Goal: Feedback & Contribution: Contribute content

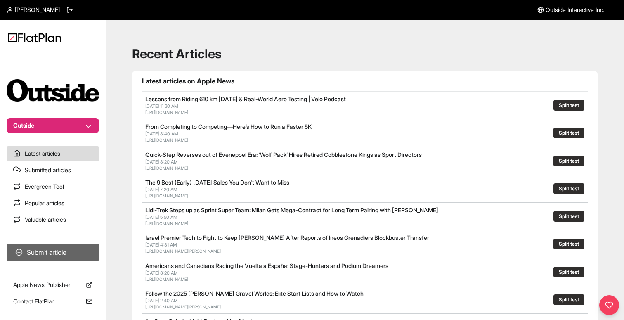
click at [33, 254] on button "Submit article" at bounding box center [53, 251] width 92 height 17
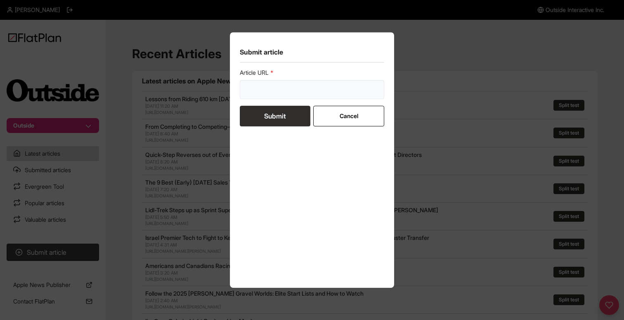
click at [255, 92] on input "url" at bounding box center [312, 89] width 144 height 19
paste input "[URL][DOMAIN_NAME]"
type input "[URL][DOMAIN_NAME]"
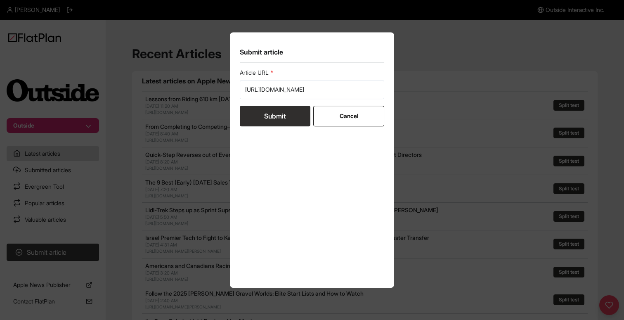
click at [265, 115] on button "Submit" at bounding box center [275, 116] width 71 height 21
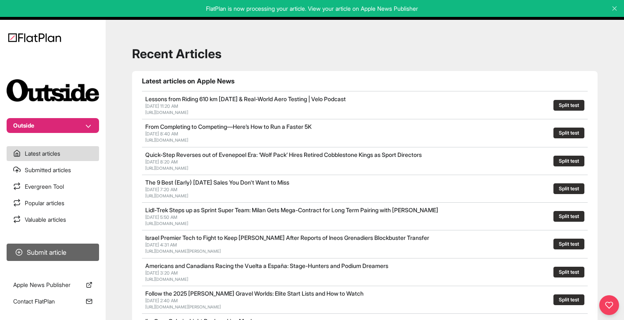
click at [73, 257] on button "Submit article" at bounding box center [53, 251] width 92 height 17
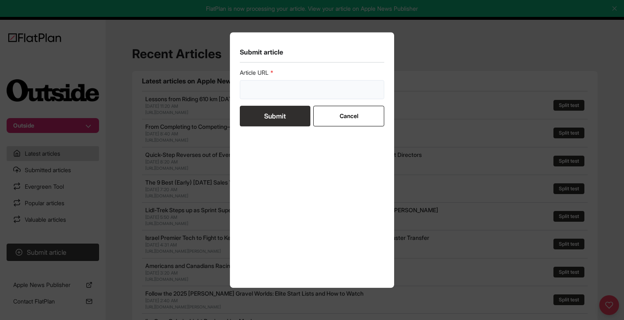
click at [259, 94] on input "url" at bounding box center [312, 89] width 144 height 19
paste input "[URL][DOMAIN_NAME]"
type input "[URL][DOMAIN_NAME]"
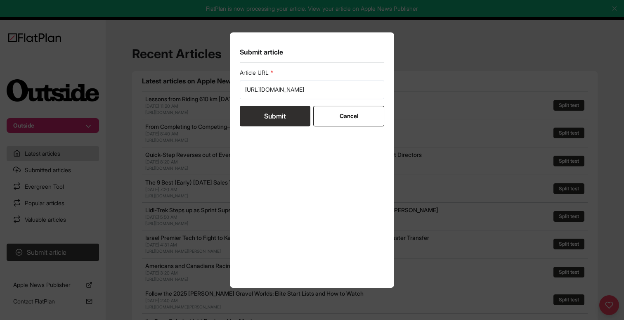
click at [260, 113] on button "Submit" at bounding box center [275, 116] width 71 height 21
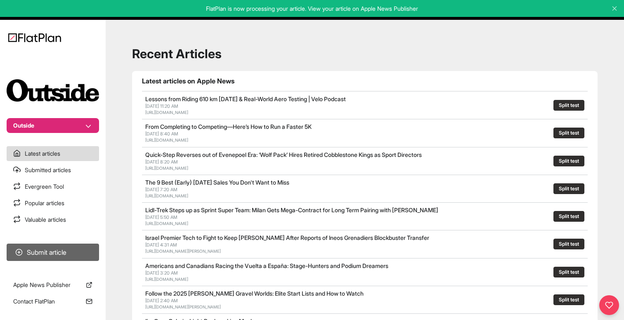
click at [35, 247] on button "Submit article" at bounding box center [53, 251] width 92 height 17
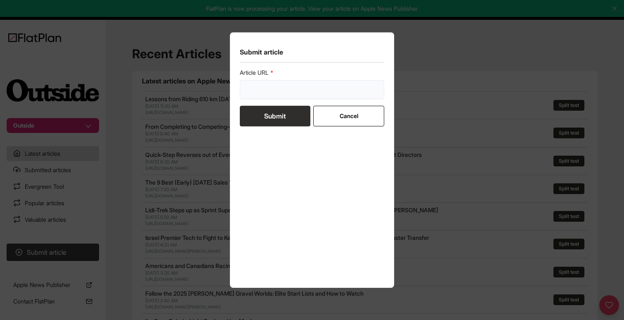
click at [265, 83] on input "url" at bounding box center [312, 89] width 144 height 19
paste input "[URL][DOMAIN_NAME][DATE]"
type input "[URL][DOMAIN_NAME][DATE]"
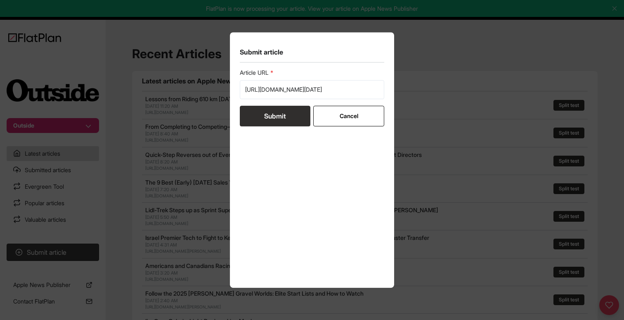
click at [268, 116] on button "Submit" at bounding box center [275, 116] width 71 height 21
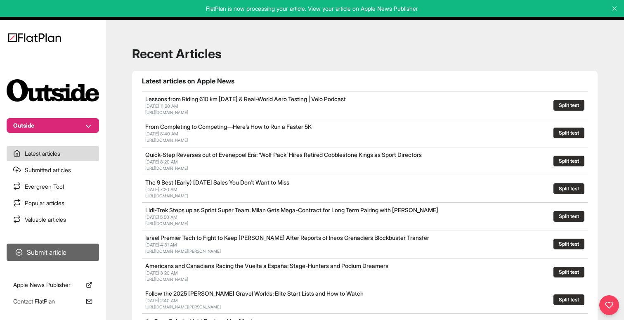
click at [56, 247] on button "Submit article" at bounding box center [53, 251] width 92 height 17
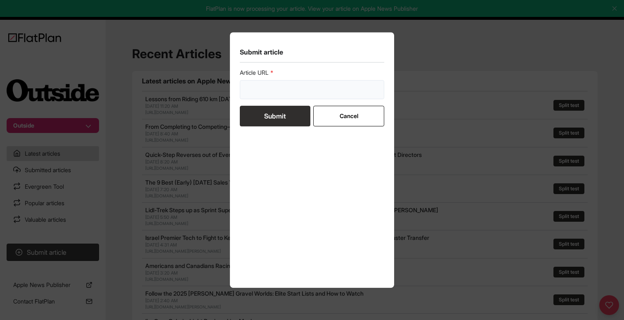
click at [268, 91] on input "url" at bounding box center [312, 89] width 144 height 19
paste input "[URL][DOMAIN_NAME]"
type input "[URL][DOMAIN_NAME]"
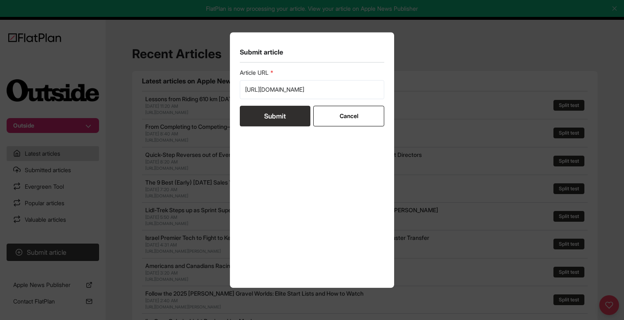
click at [268, 113] on button "Submit" at bounding box center [275, 116] width 71 height 21
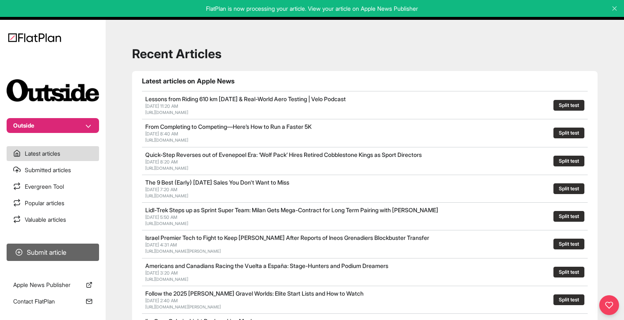
click at [40, 251] on button "Submit article" at bounding box center [53, 251] width 92 height 17
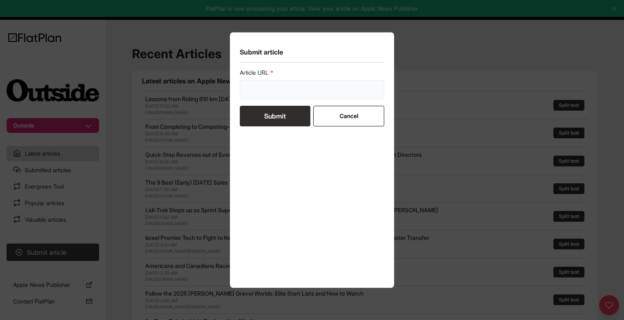
click at [280, 89] on input "url" at bounding box center [312, 89] width 144 height 19
paste input "[URL][DOMAIN_NAME][DATE]"
type input "[URL][DOMAIN_NAME][DATE]"
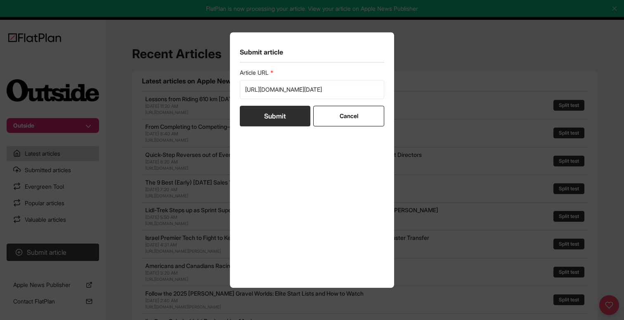
click at [268, 116] on button "Submit" at bounding box center [275, 116] width 71 height 21
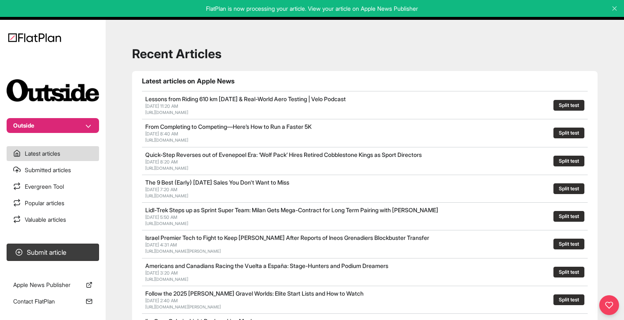
click at [53, 242] on section "Submit article" at bounding box center [53, 252] width 106 height 24
click at [52, 250] on button "Submit article" at bounding box center [53, 251] width 92 height 17
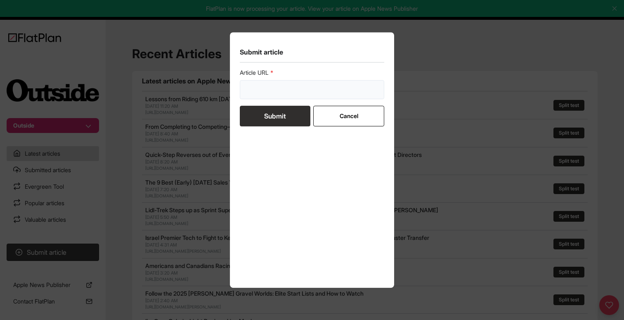
click at [272, 85] on input "url" at bounding box center [312, 89] width 144 height 19
paste input "[URL][DOMAIN_NAME]"
type input "[URL][DOMAIN_NAME]"
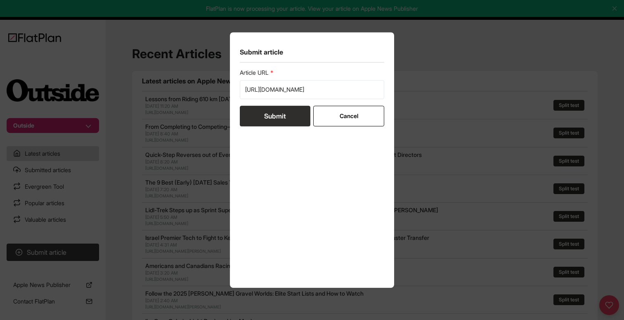
click at [266, 113] on button "Submit" at bounding box center [275, 116] width 71 height 21
